Goal: Information Seeking & Learning: Find contact information

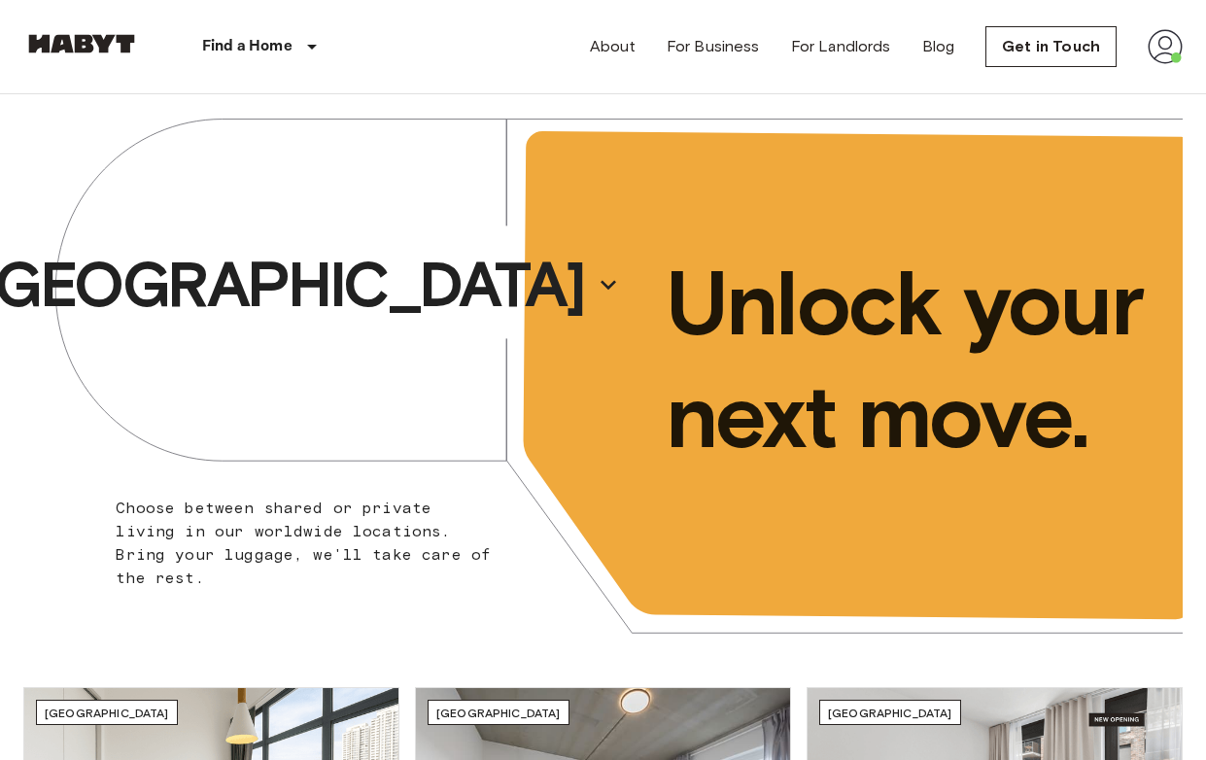
click at [1152, 55] on img at bounding box center [1165, 46] width 35 height 35
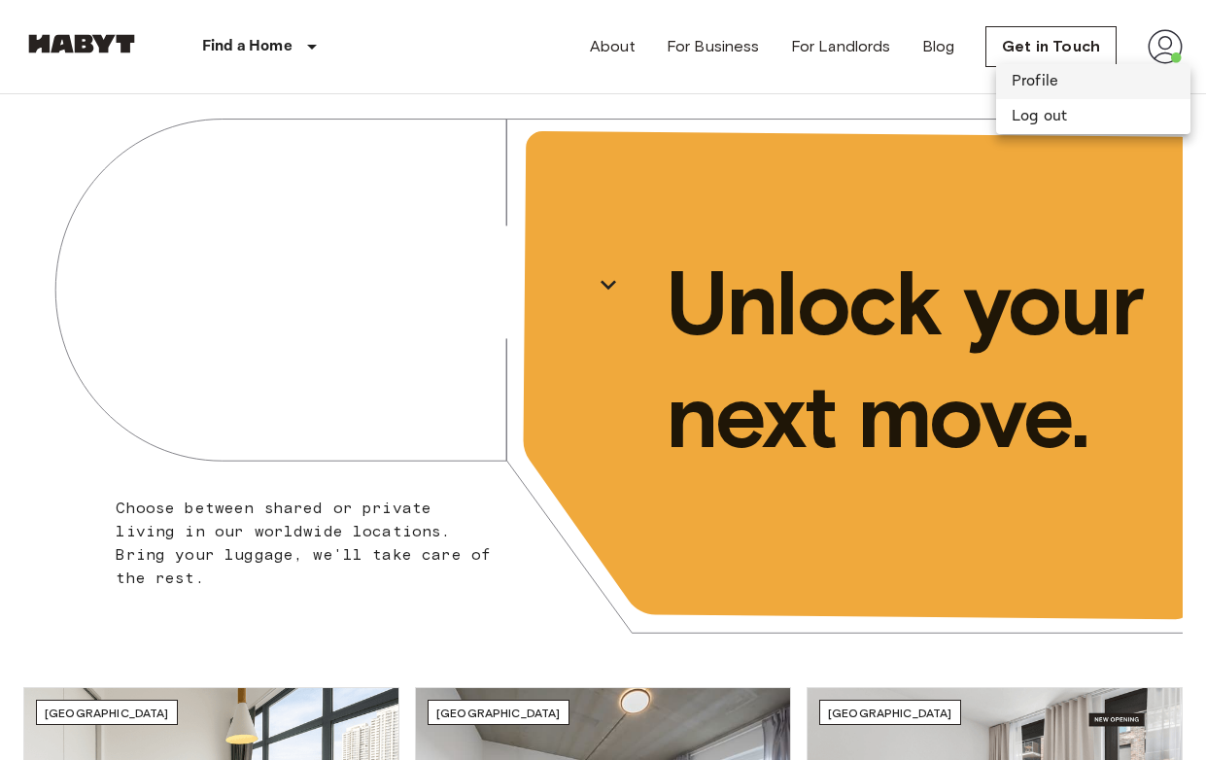
click at [1127, 79] on li "Profile" at bounding box center [1093, 81] width 194 height 35
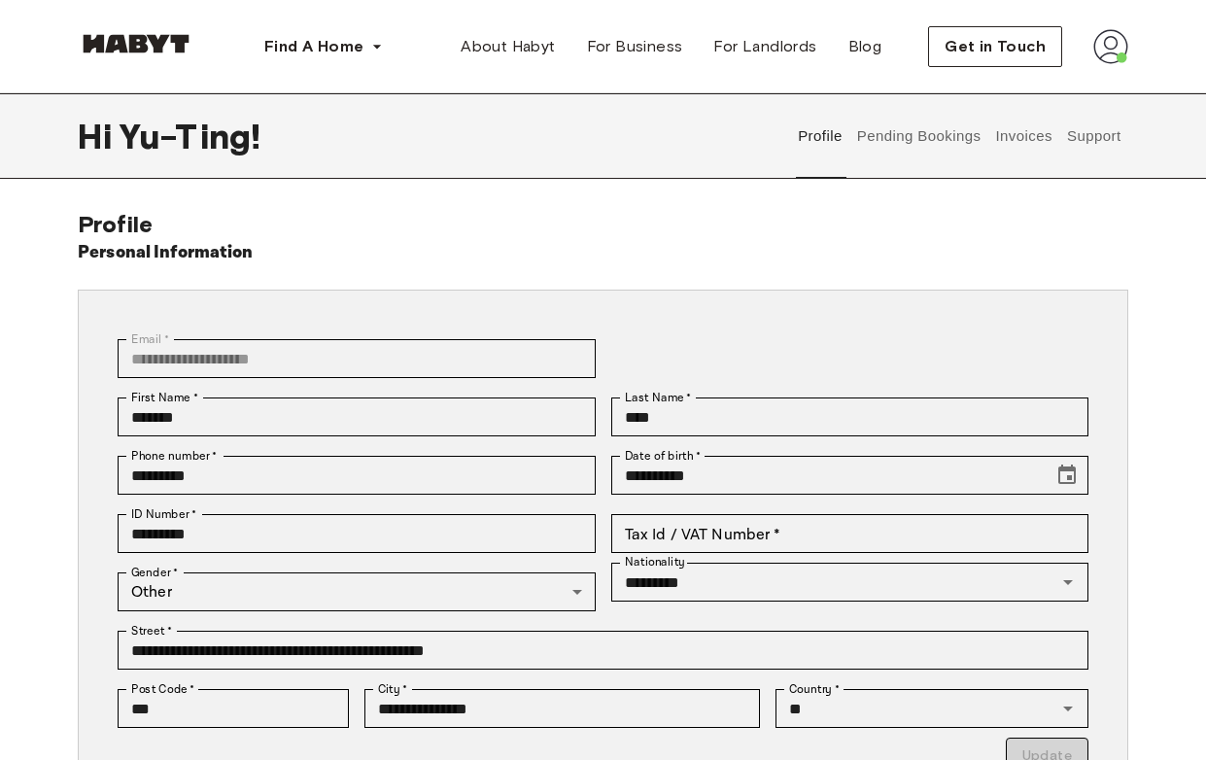
click at [935, 128] on button "Pending Bookings" at bounding box center [918, 136] width 129 height 86
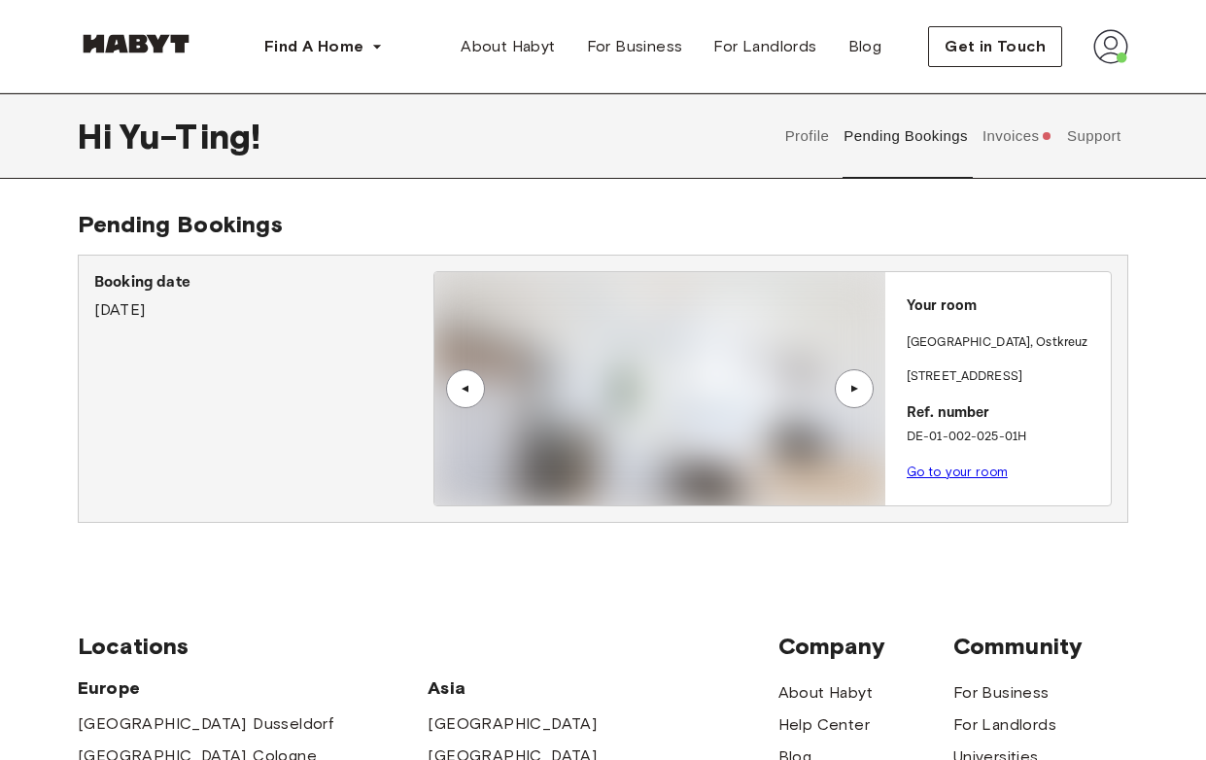
click at [1054, 141] on div "Profile Pending Bookings Invoices Support" at bounding box center [953, 136] width 351 height 86
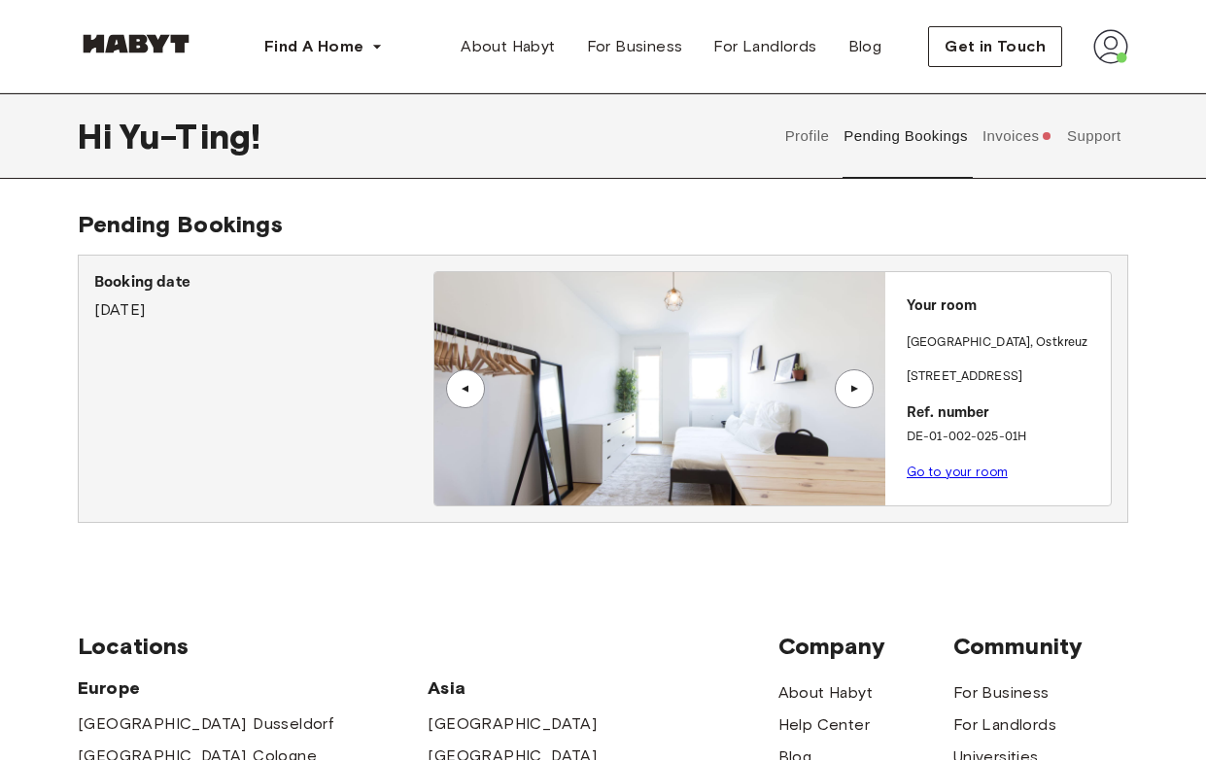
click at [1034, 138] on button "Invoices" at bounding box center [1017, 136] width 75 height 86
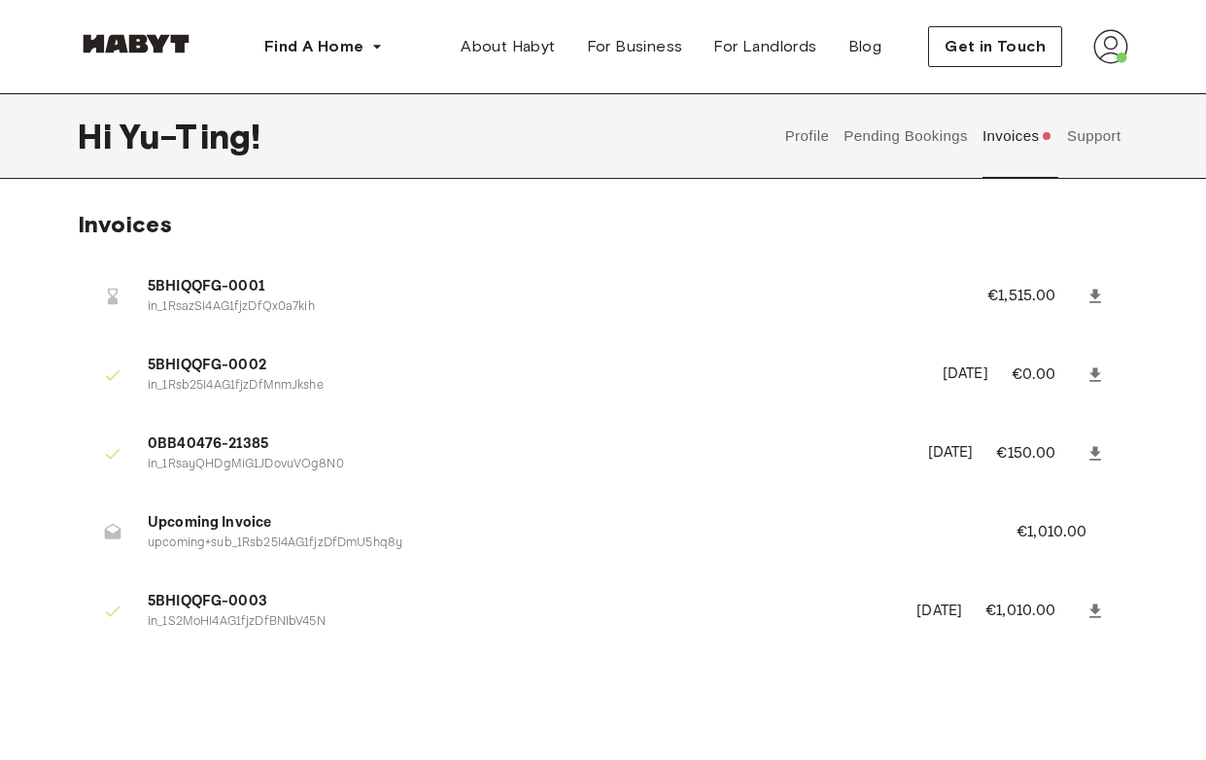
click at [1080, 138] on button "Support" at bounding box center [1093, 136] width 59 height 86
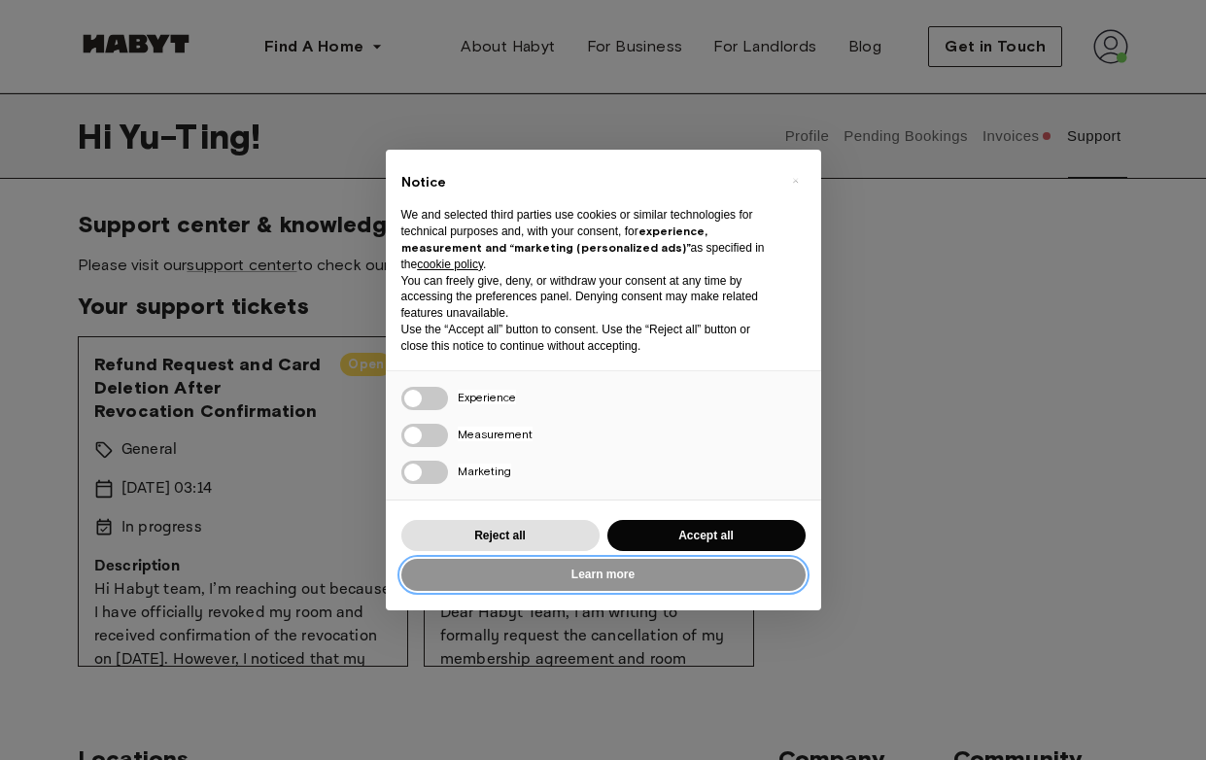
click at [748, 582] on button "Learn more" at bounding box center [603, 575] width 404 height 32
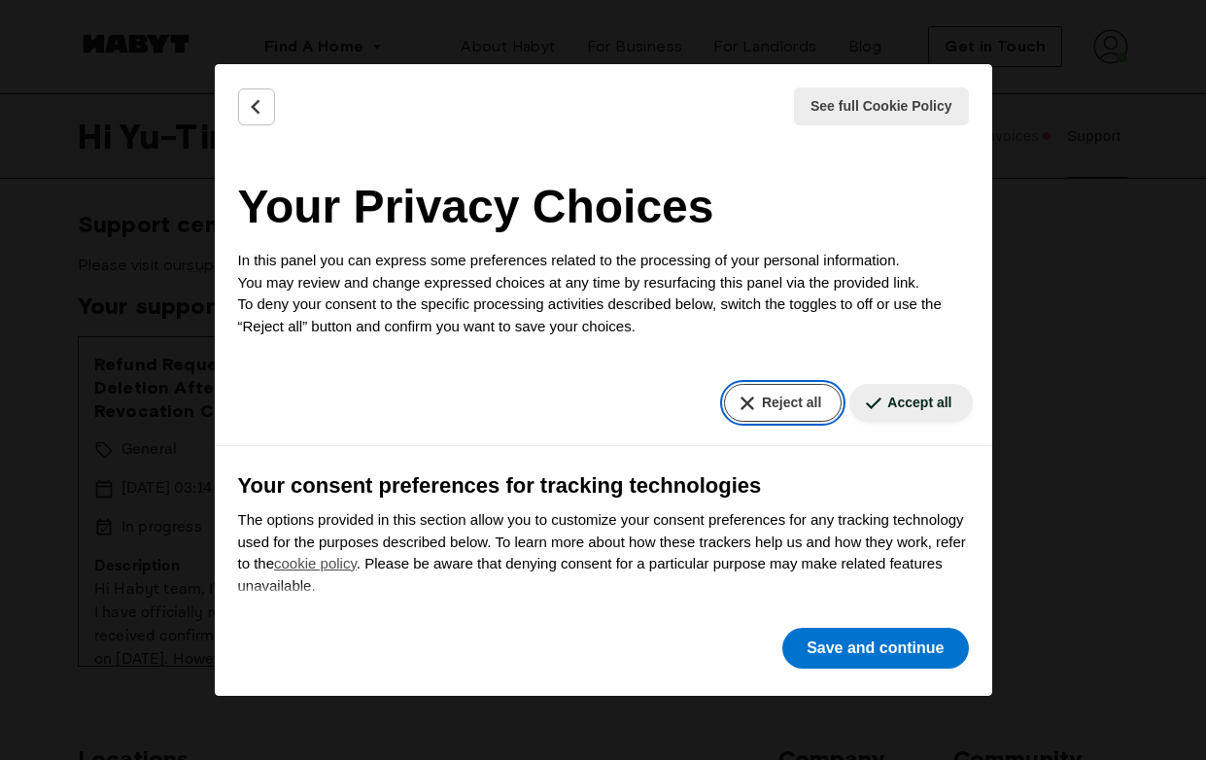
click at [799, 403] on button "Reject all" at bounding box center [783, 403] width 118 height 38
click at [770, 393] on button "Reject all" at bounding box center [783, 403] width 118 height 38
click at [770, 412] on button "Reject all" at bounding box center [783, 403] width 118 height 38
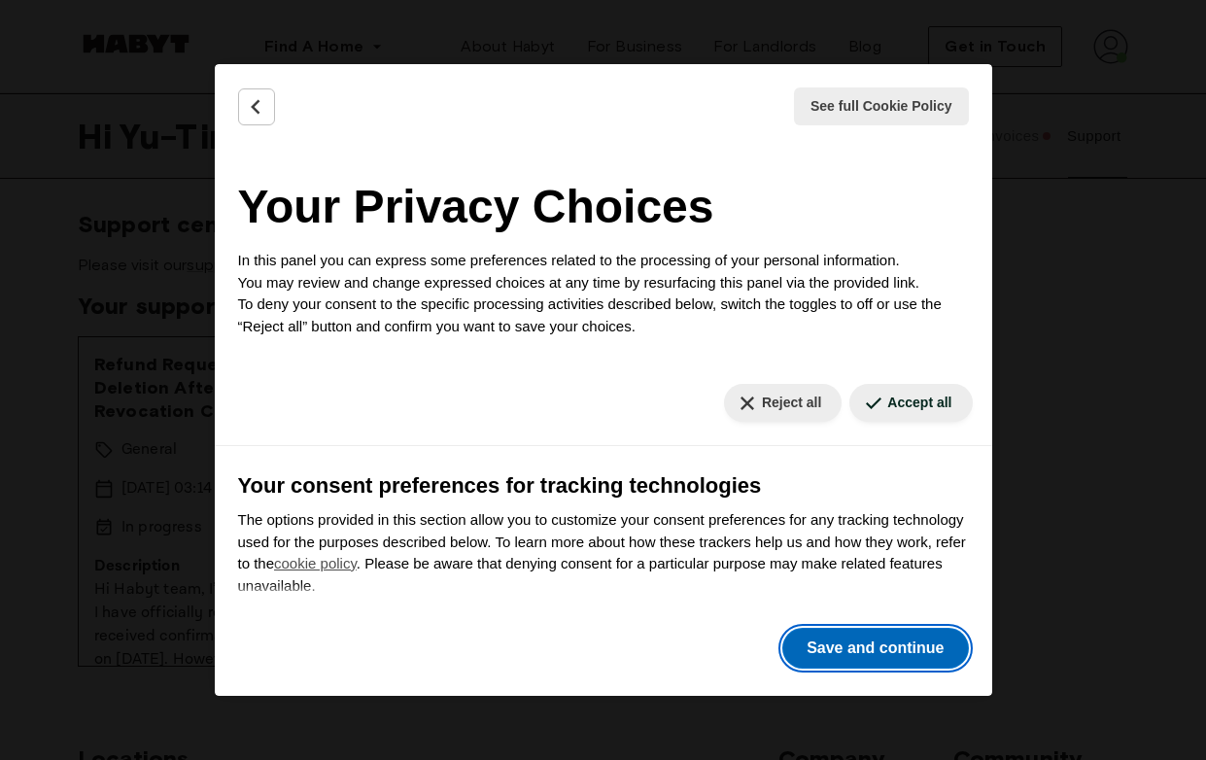
click at [917, 647] on button "Save and continue" at bounding box center [876, 648] width 186 height 41
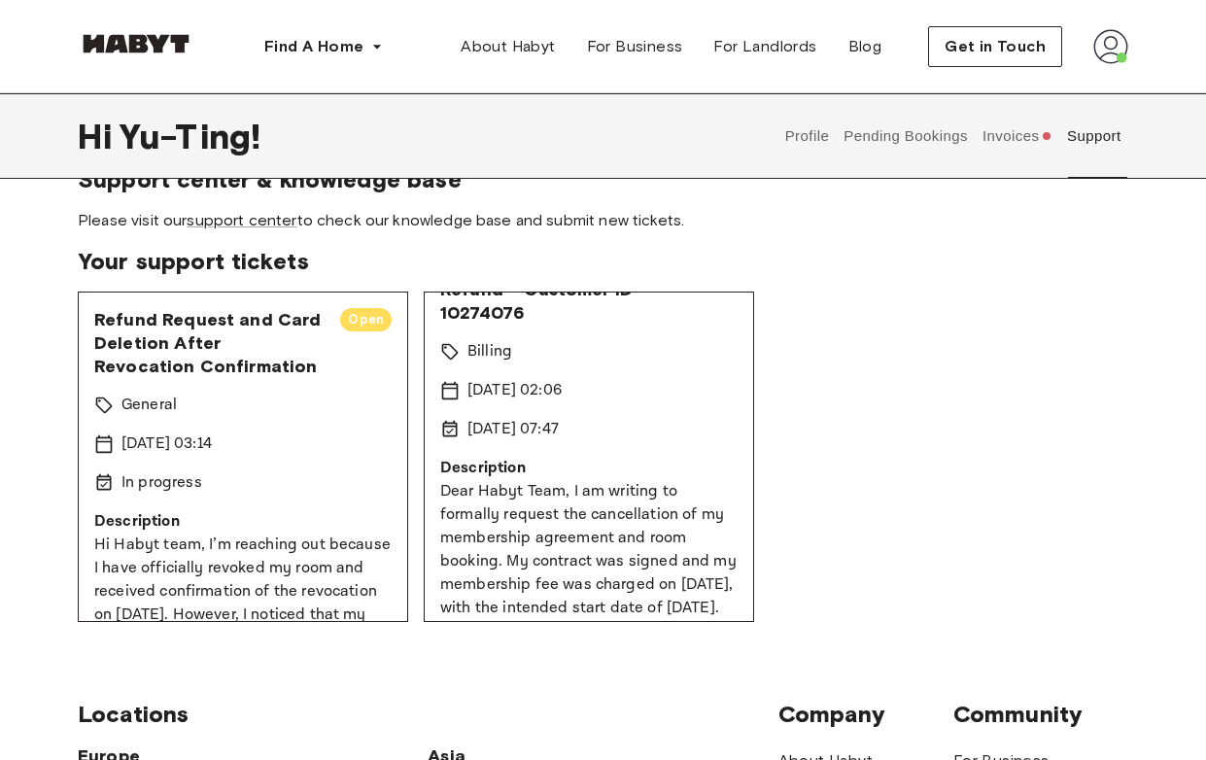
click at [339, 549] on p "Hi Habyt team, I’m reaching out because I have officially revoked my room and r…" at bounding box center [242, 650] width 297 height 233
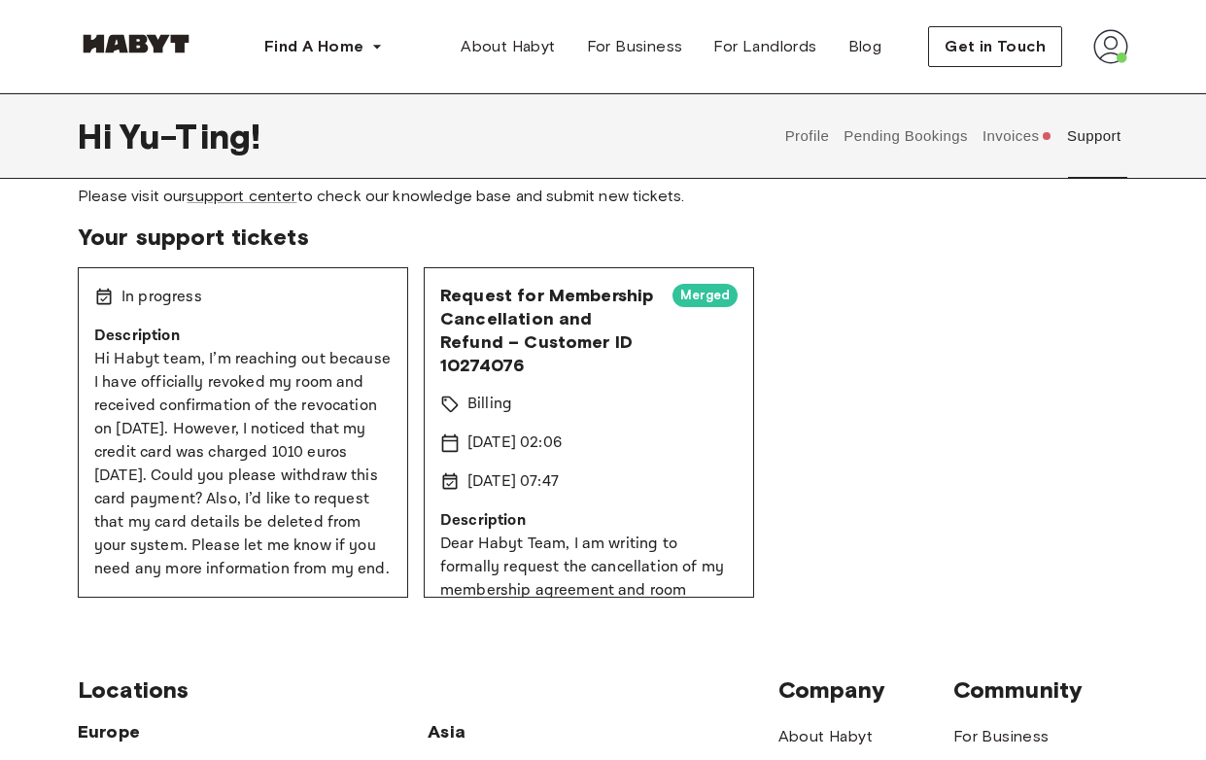
scroll to position [71, 0]
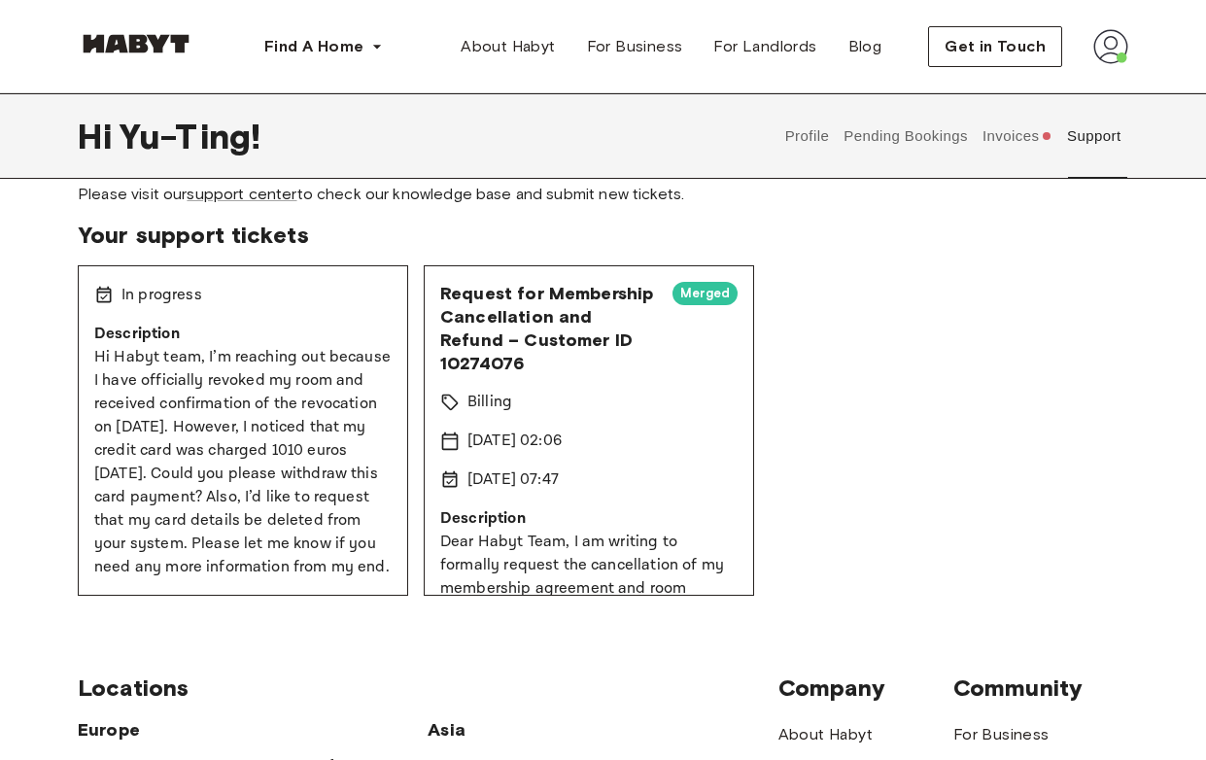
drag, startPoint x: 95, startPoint y: 354, endPoint x: 370, endPoint y: 565, distance: 346.7
click at [373, 566] on p "Hi Habyt team, I’m reaching out because I have officially revoked my room and r…" at bounding box center [242, 462] width 297 height 233
click at [370, 565] on p "Hi Habyt team, I’m reaching out because I have officially revoked my room and r…" at bounding box center [242, 462] width 297 height 233
drag, startPoint x: 370, startPoint y: 565, endPoint x: 107, endPoint y: 366, distance: 330.3
click at [106, 366] on p "Hi Habyt team, I’m reaching out because I have officially revoked my room and r…" at bounding box center [242, 462] width 297 height 233
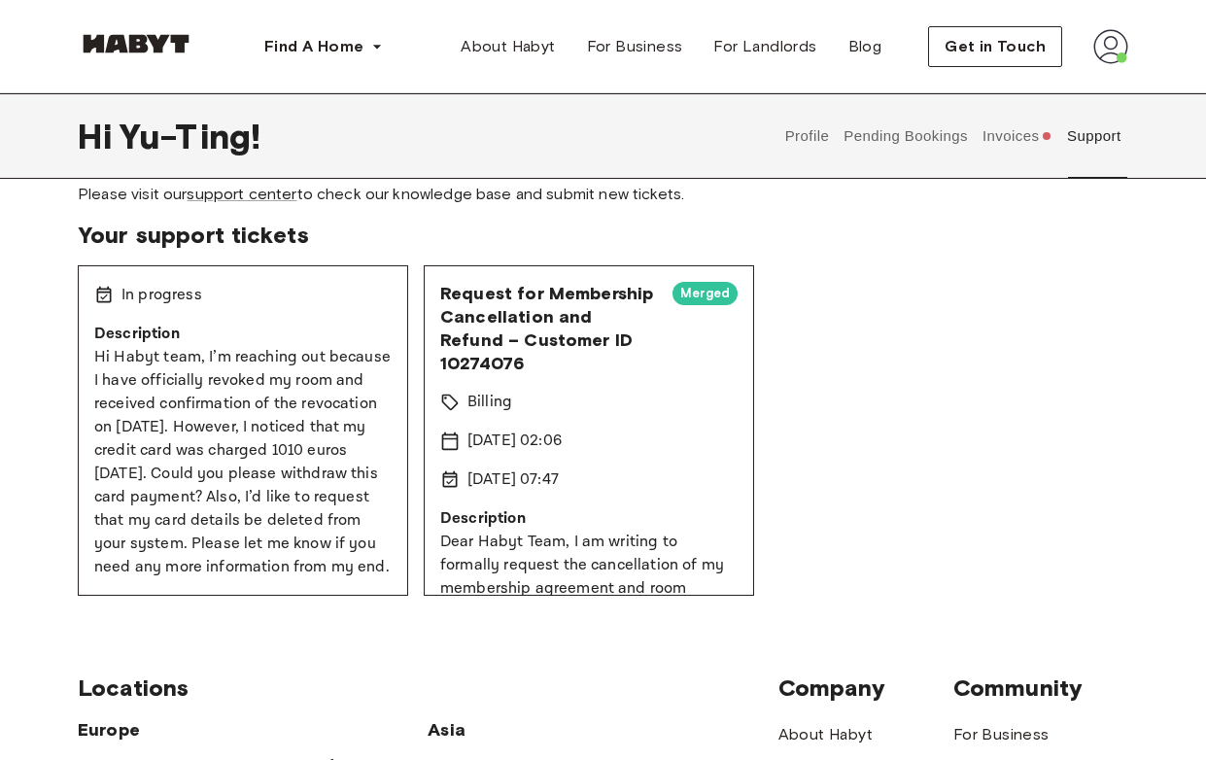
scroll to position [124, 0]
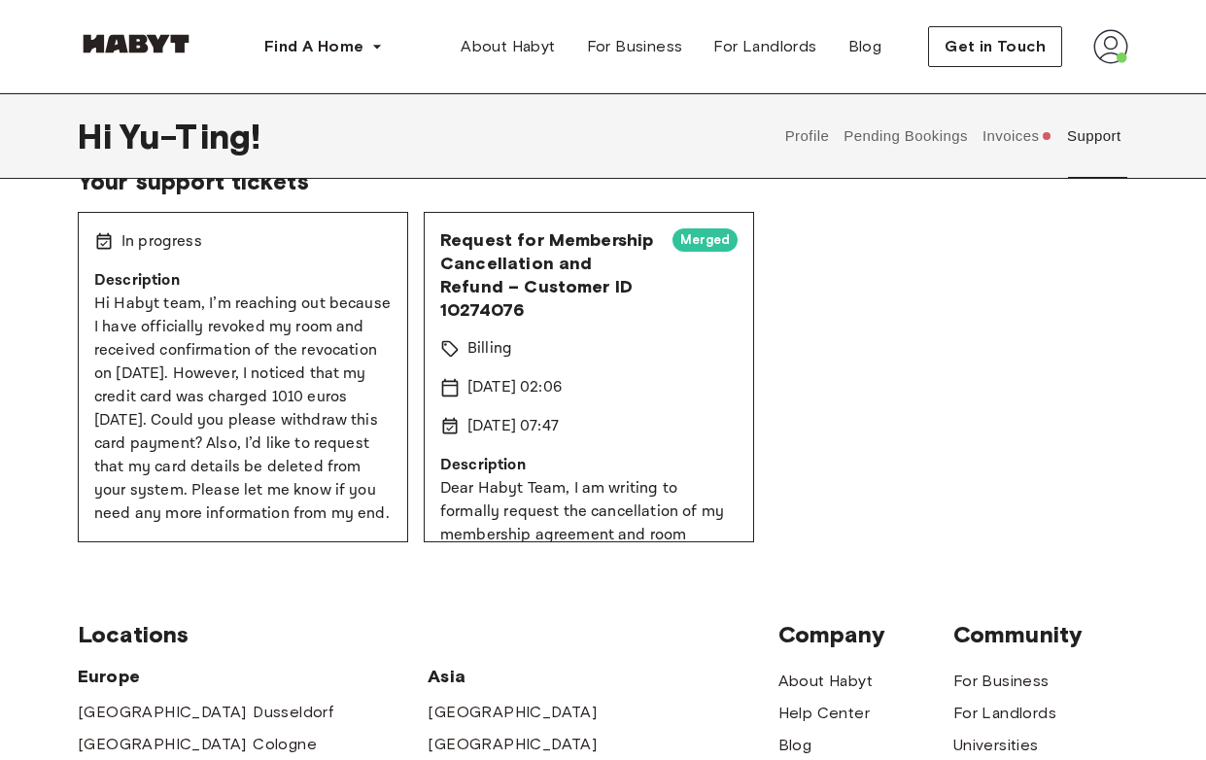
click at [97, 302] on p "Hi Habyt team, I’m reaching out because I have officially revoked my room and r…" at bounding box center [242, 409] width 297 height 233
copy p "Hi Habyt team, I’m reaching out because I have officially revoked my room and r…"
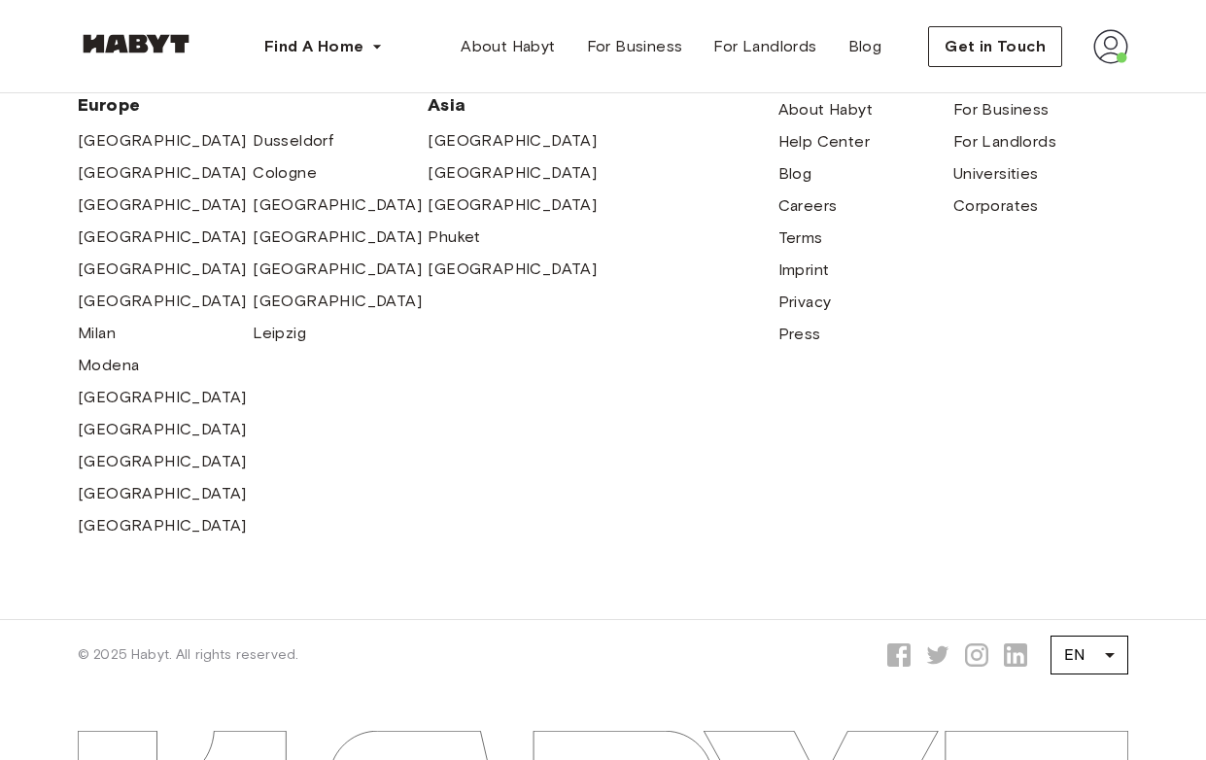
scroll to position [660, 0]
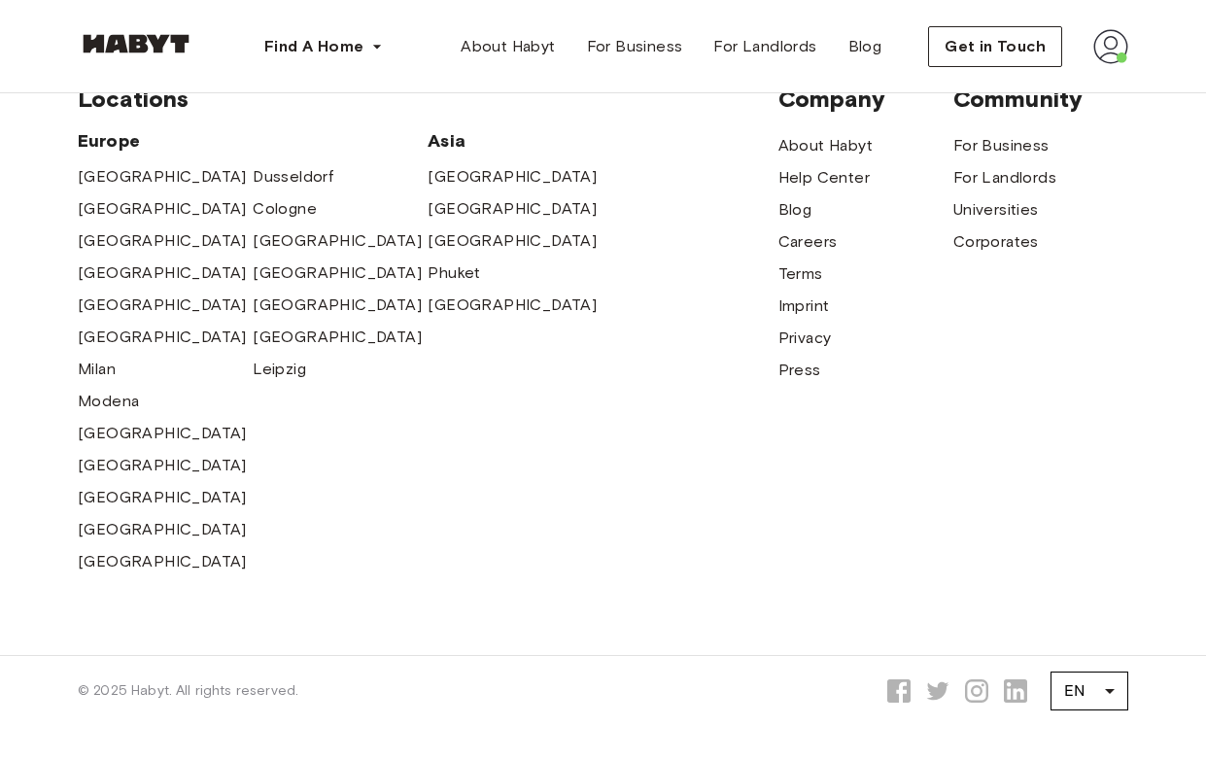
click at [948, 386] on div "Company About Habyt Help Center Blog Careers Terms Imprint Privacy Press" at bounding box center [866, 331] width 175 height 493
click at [847, 180] on span "Help Center" at bounding box center [824, 177] width 91 height 23
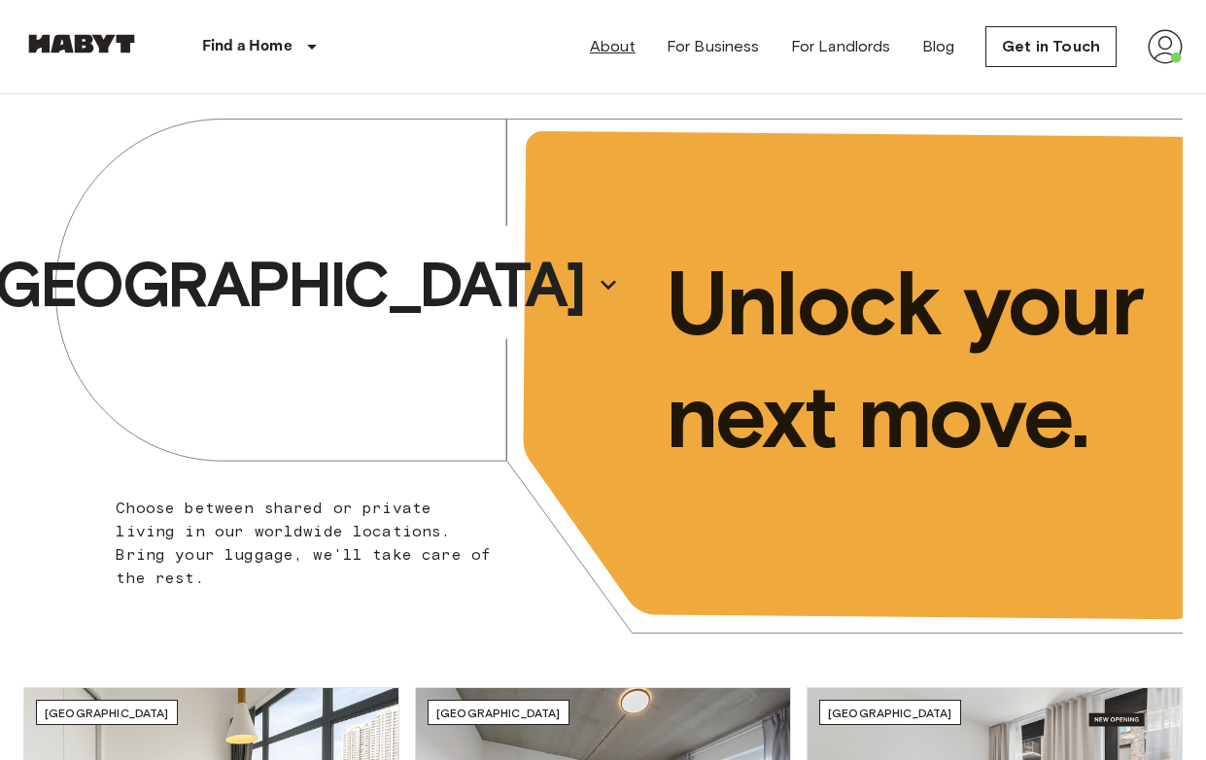
click at [619, 42] on link "About" at bounding box center [613, 46] width 46 height 23
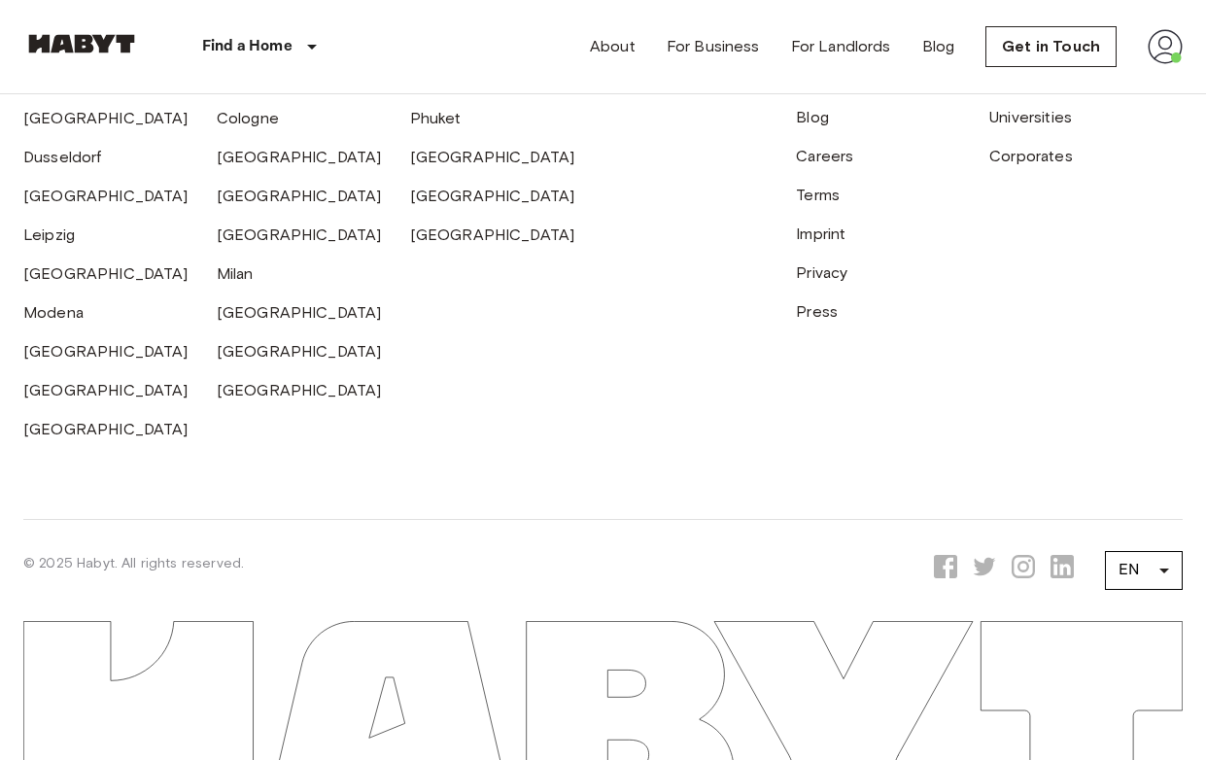
scroll to position [6338, 0]
click at [947, 561] on icon at bounding box center [945, 566] width 23 height 23
